Goal: Connect with others: Connect with others

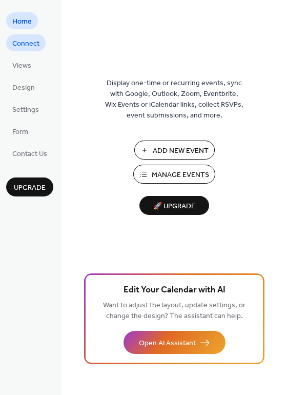
click at [28, 42] on span "Connect" at bounding box center [25, 43] width 27 height 11
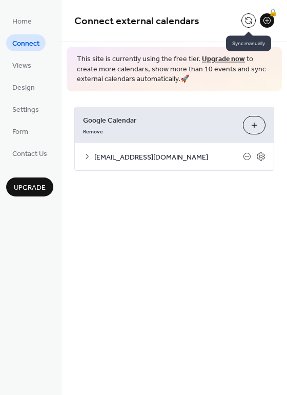
click at [250, 22] on button at bounding box center [249, 20] width 14 height 14
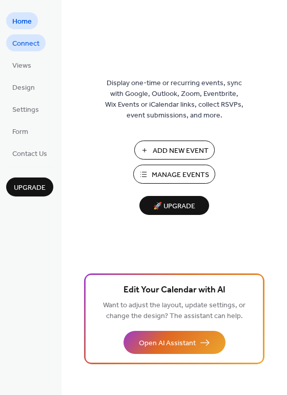
click at [28, 45] on span "Connect" at bounding box center [25, 43] width 27 height 11
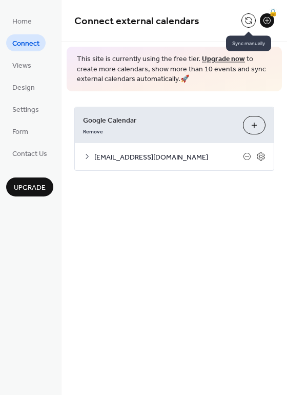
click at [249, 20] on button at bounding box center [249, 20] width 14 height 14
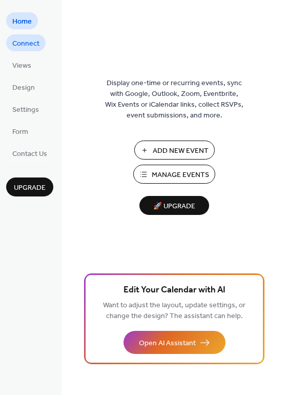
click at [26, 42] on span "Connect" at bounding box center [25, 43] width 27 height 11
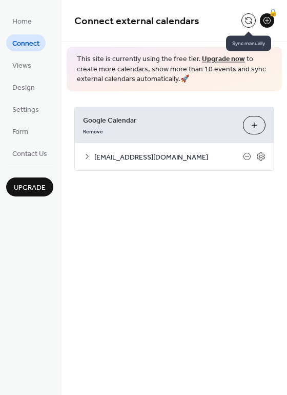
click at [246, 20] on button at bounding box center [249, 20] width 14 height 14
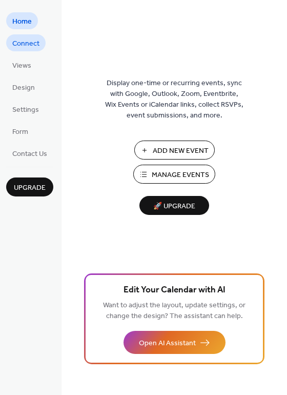
click at [29, 44] on span "Connect" at bounding box center [25, 43] width 27 height 11
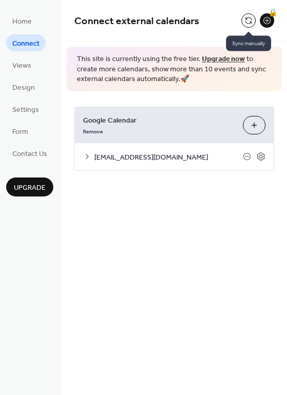
click at [246, 21] on button at bounding box center [249, 20] width 14 height 14
click at [245, 22] on button at bounding box center [249, 20] width 14 height 14
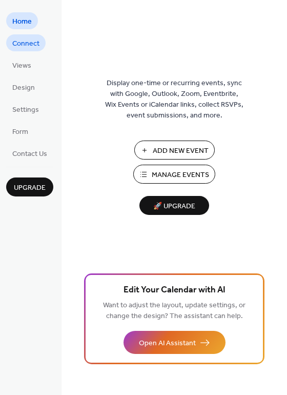
click at [30, 47] on span "Connect" at bounding box center [25, 43] width 27 height 11
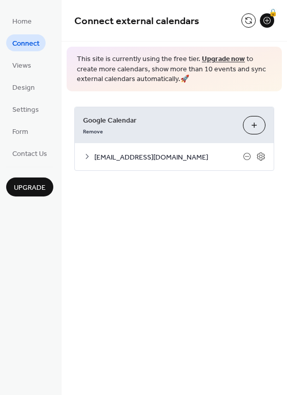
click at [213, 124] on span "Google Calendar" at bounding box center [159, 120] width 152 height 11
click at [153, 156] on span "hcccsparks@gmail.com" at bounding box center [168, 157] width 149 height 11
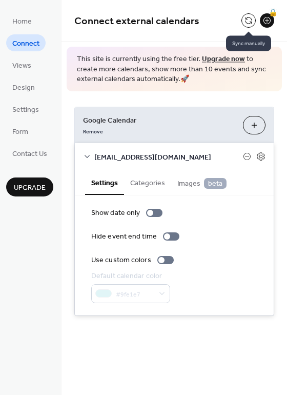
click at [247, 21] on button at bounding box center [249, 20] width 14 height 14
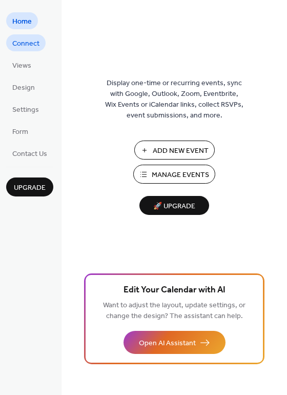
click at [22, 44] on span "Connect" at bounding box center [25, 43] width 27 height 11
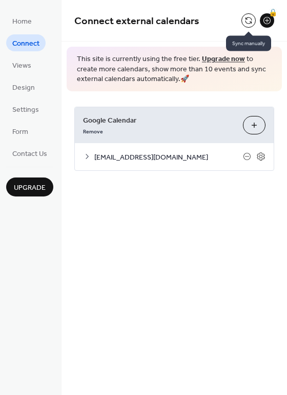
click at [251, 26] on button at bounding box center [249, 20] width 14 height 14
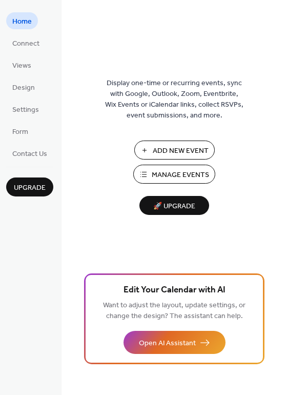
click at [146, 172] on button "Manage Events" at bounding box center [174, 174] width 82 height 19
click at [31, 43] on span "Connect" at bounding box center [25, 43] width 27 height 11
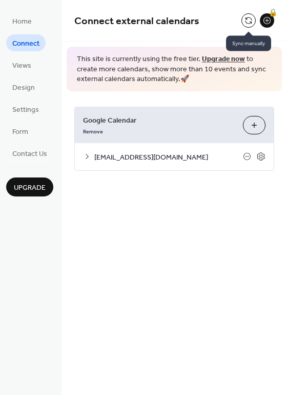
click at [248, 17] on button at bounding box center [249, 20] width 14 height 14
click at [262, 158] on icon at bounding box center [260, 156] width 9 height 9
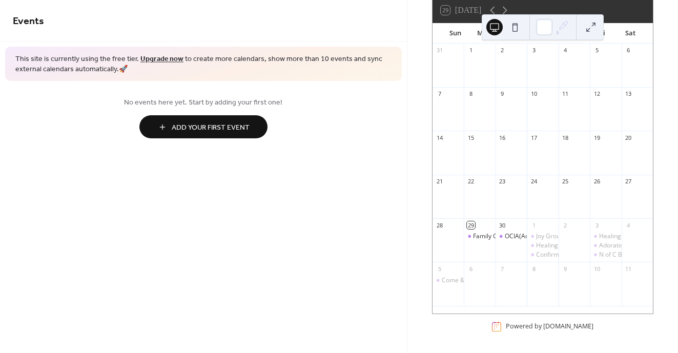
scroll to position [71, 0]
